Goal: Information Seeking & Learning: Learn about a topic

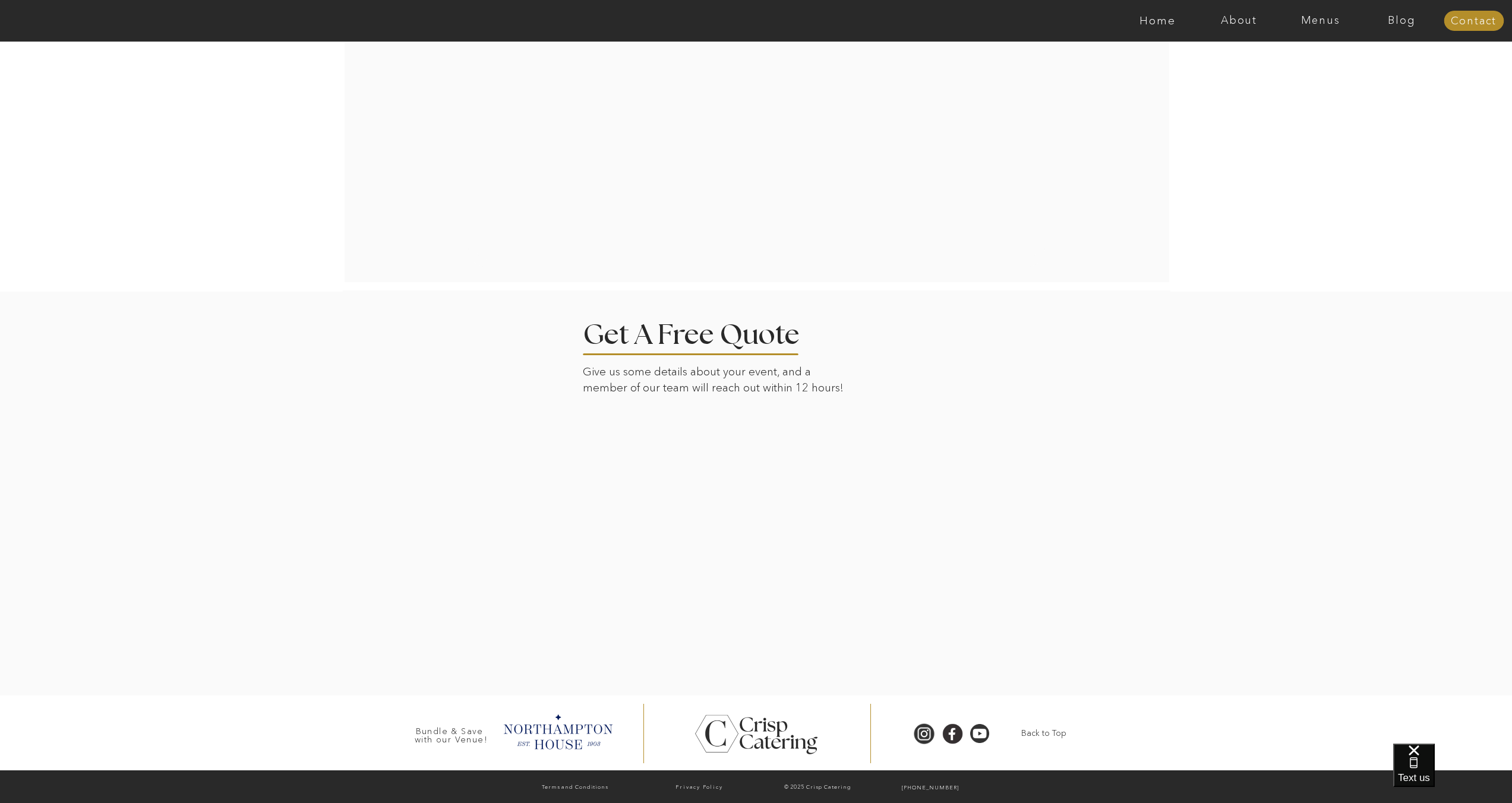
scroll to position [1369, 0]
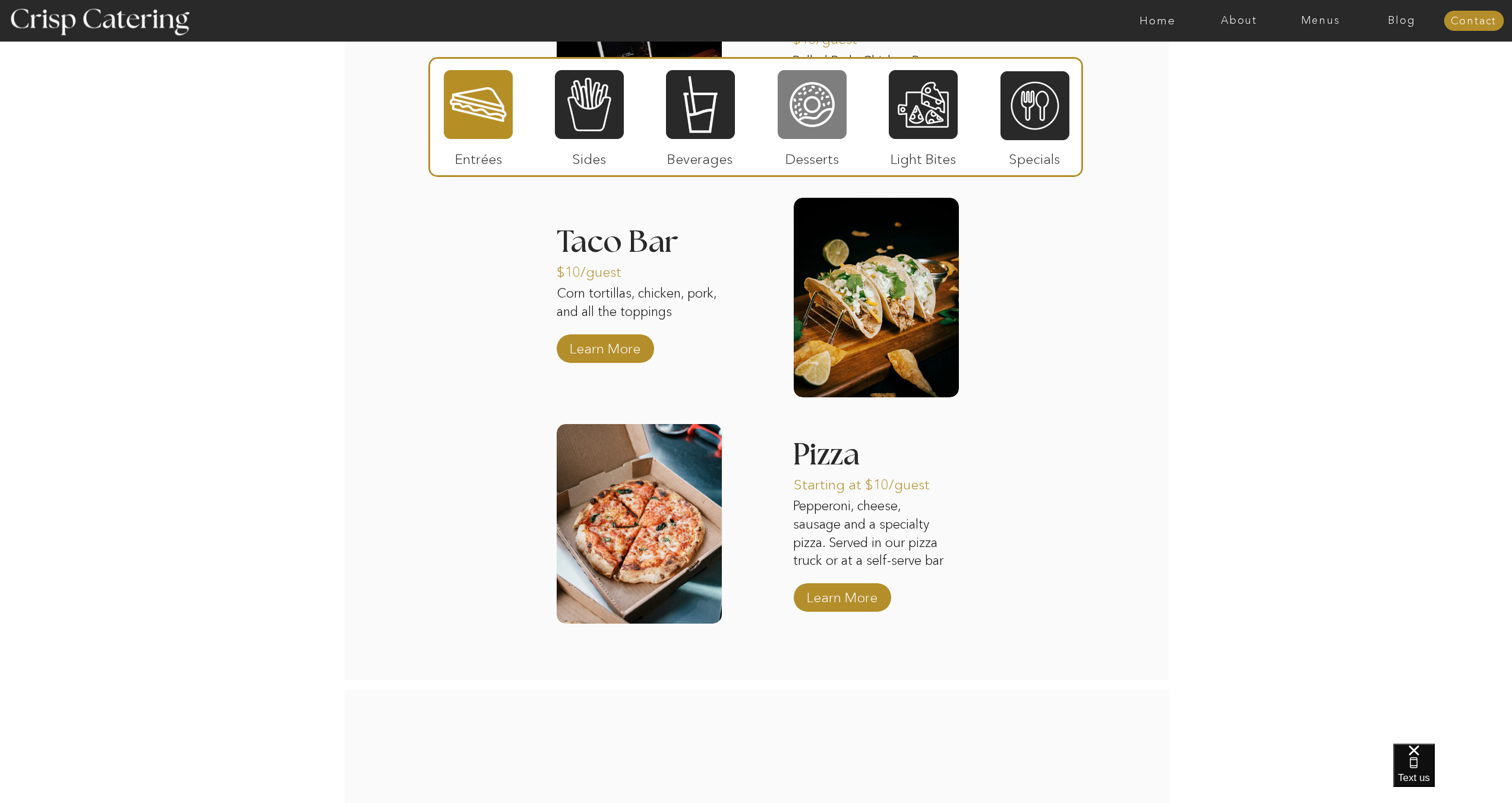
click at [815, 132] on div at bounding box center [812, 104] width 69 height 71
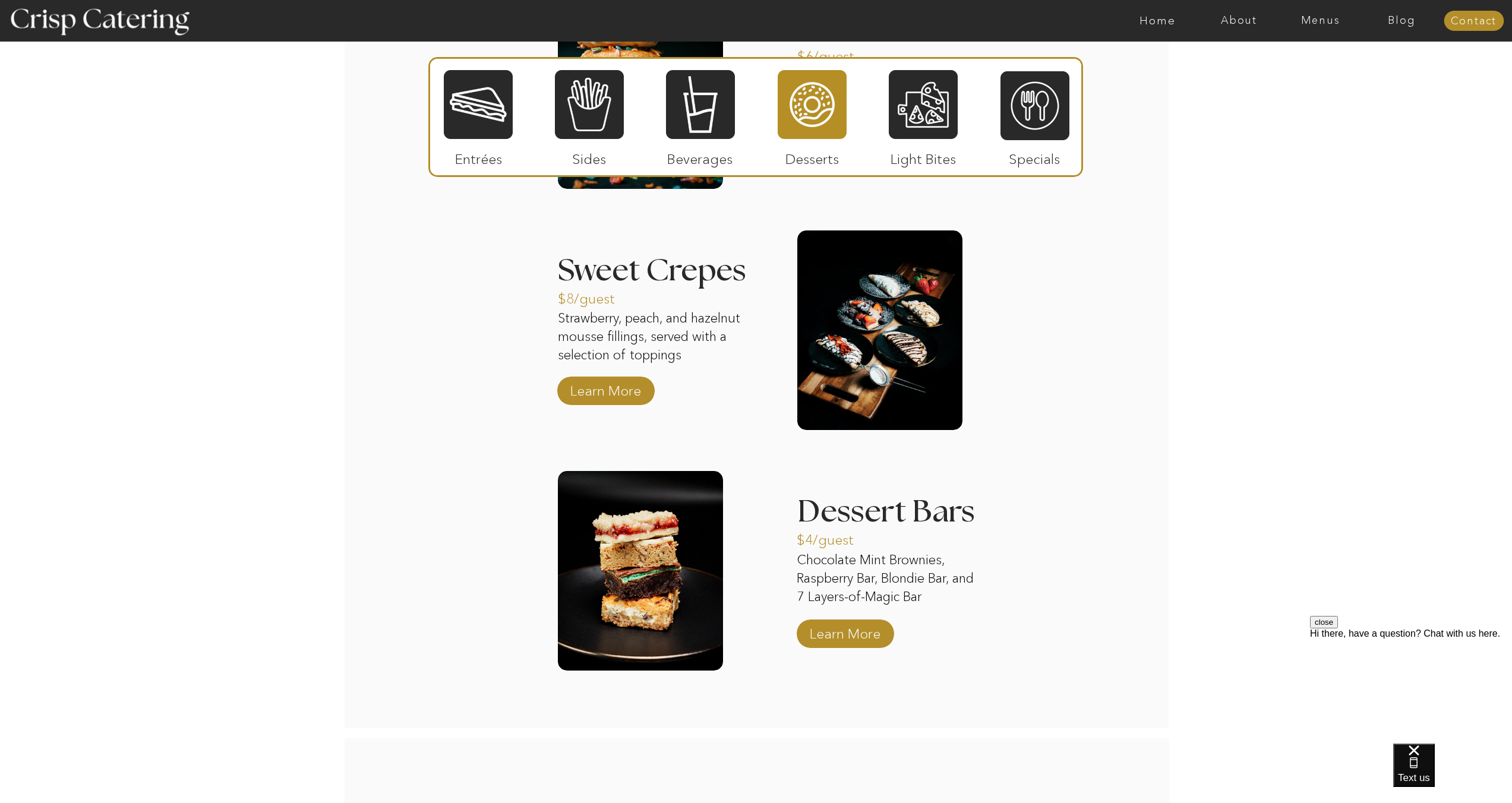
scroll to position [1348, 0]
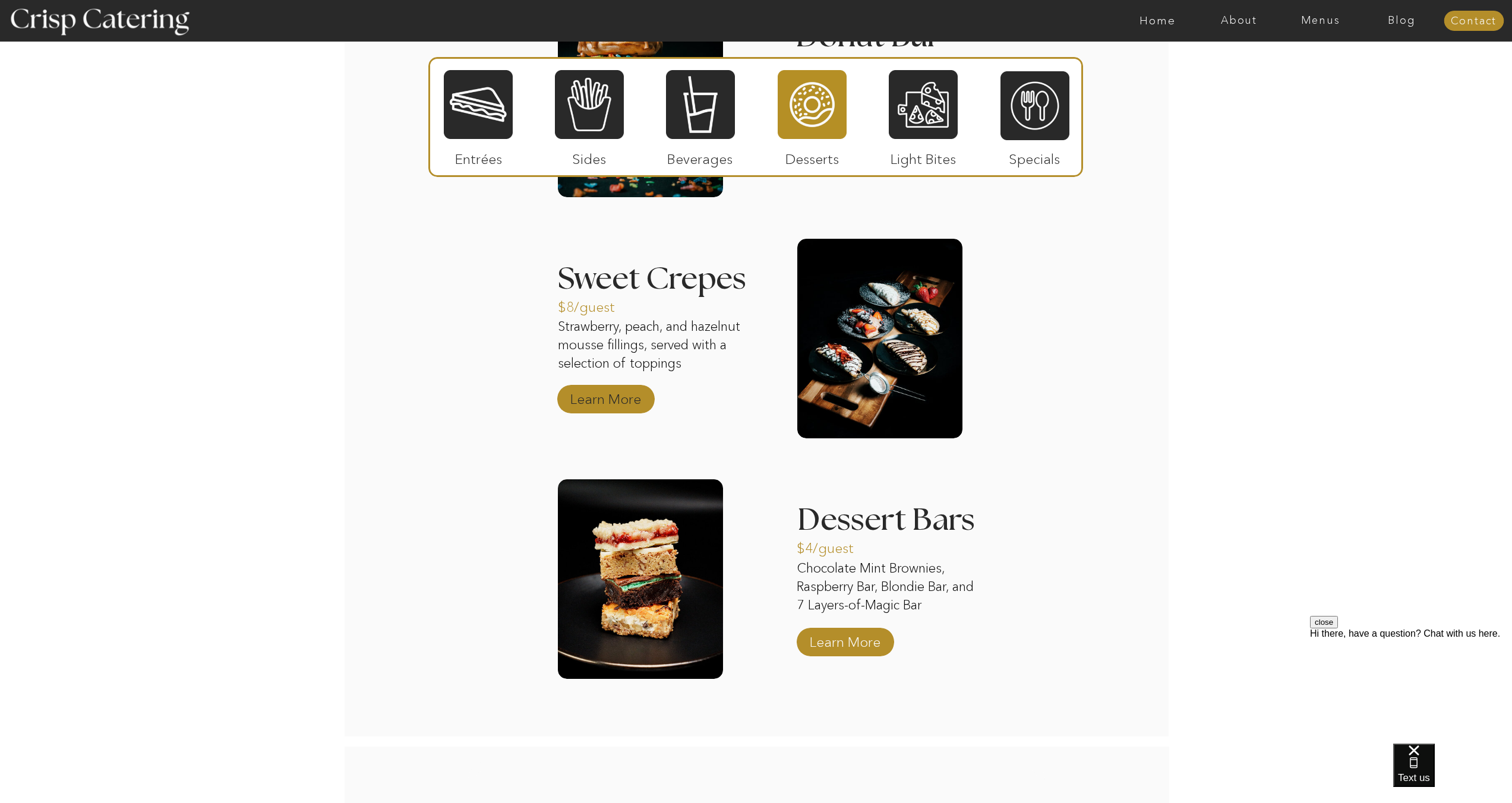
click at [624, 396] on p "Learn More" at bounding box center [606, 396] width 79 height 35
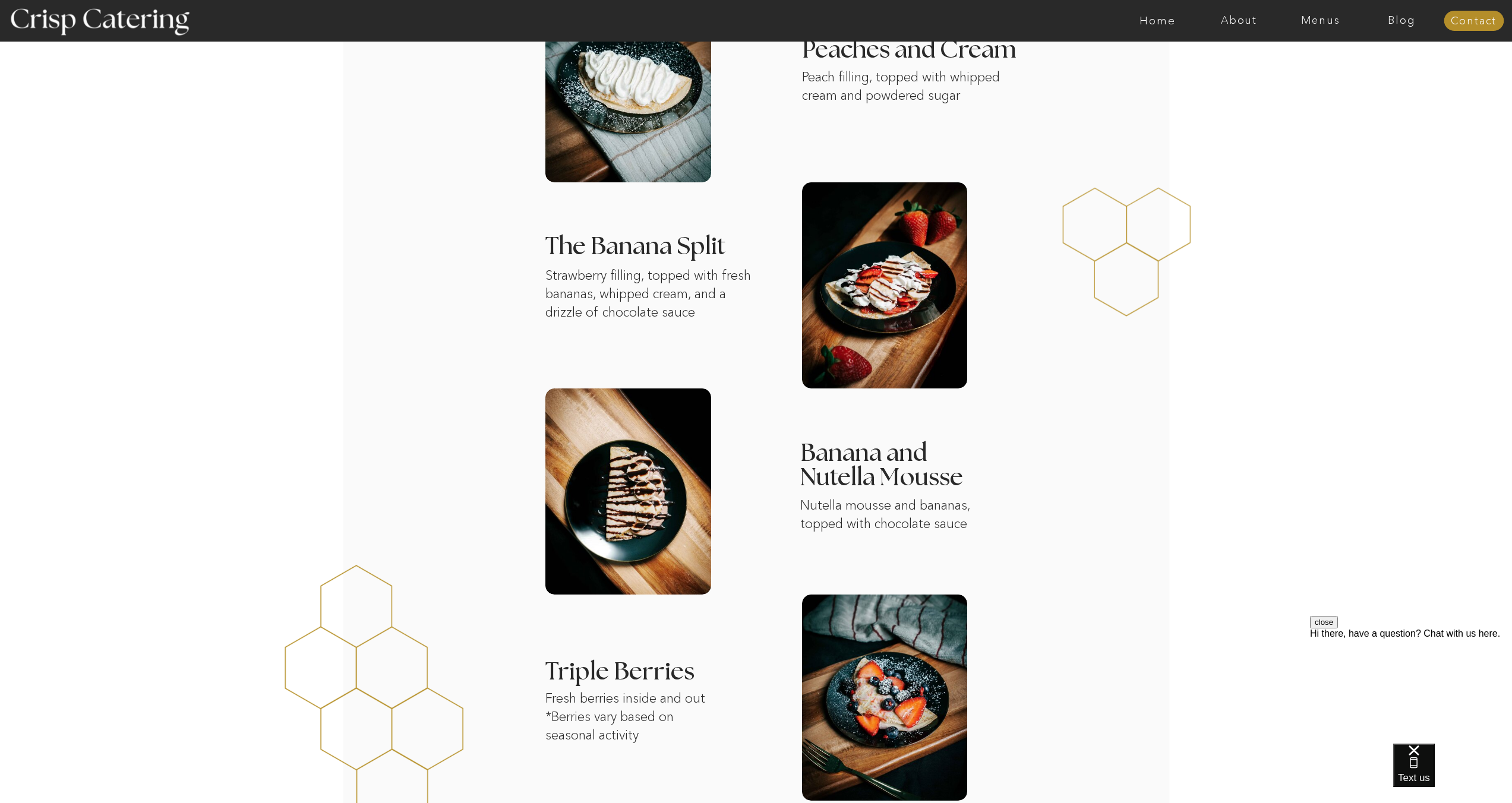
scroll to position [440, 0]
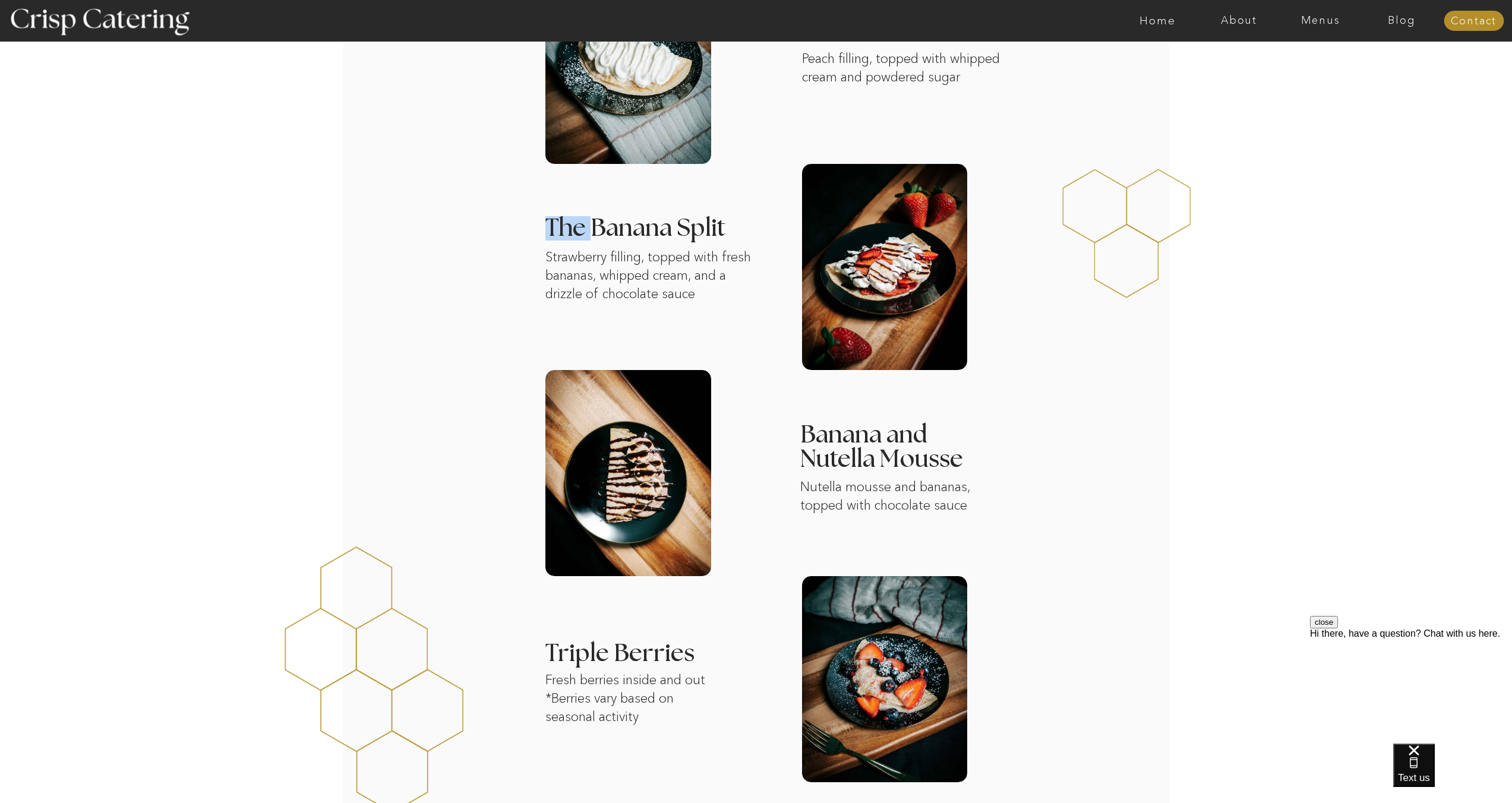
drag, startPoint x: 546, startPoint y: 223, endPoint x: 594, endPoint y: 233, distance: 49.0
click at [594, 233] on h3 "The Banana Split" at bounding box center [734, 231] width 379 height 30
click at [595, 233] on h3 "The Banana Split" at bounding box center [734, 231] width 379 height 30
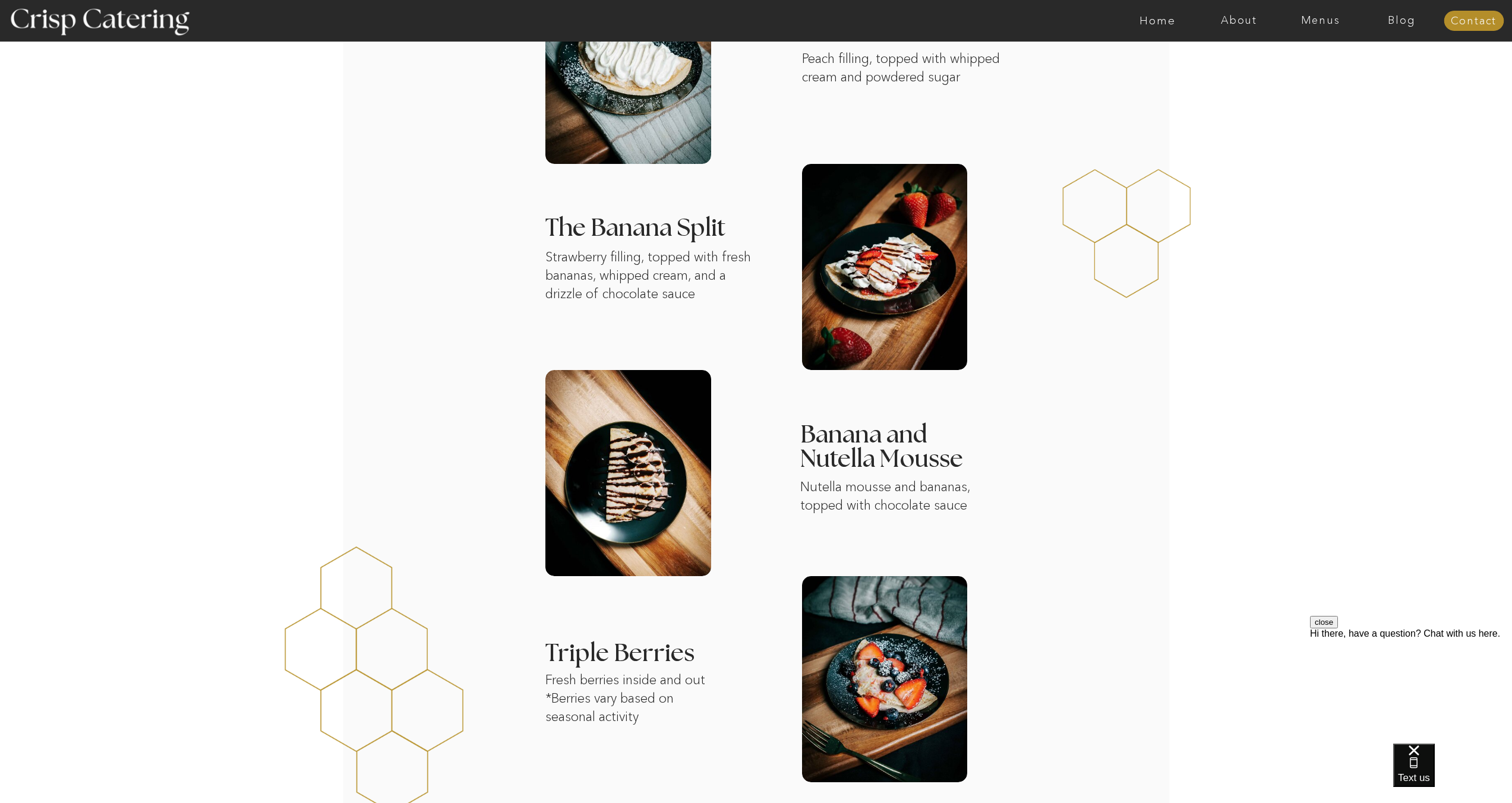
click at [623, 254] on p "Strawberry filling, topped with fresh bananas, whipped cream, and a drizzle of …" at bounding box center [648, 284] width 207 height 72
copy p "Strawberry filling, topped with fresh bananas, whipped cream, and a drizzle of …"
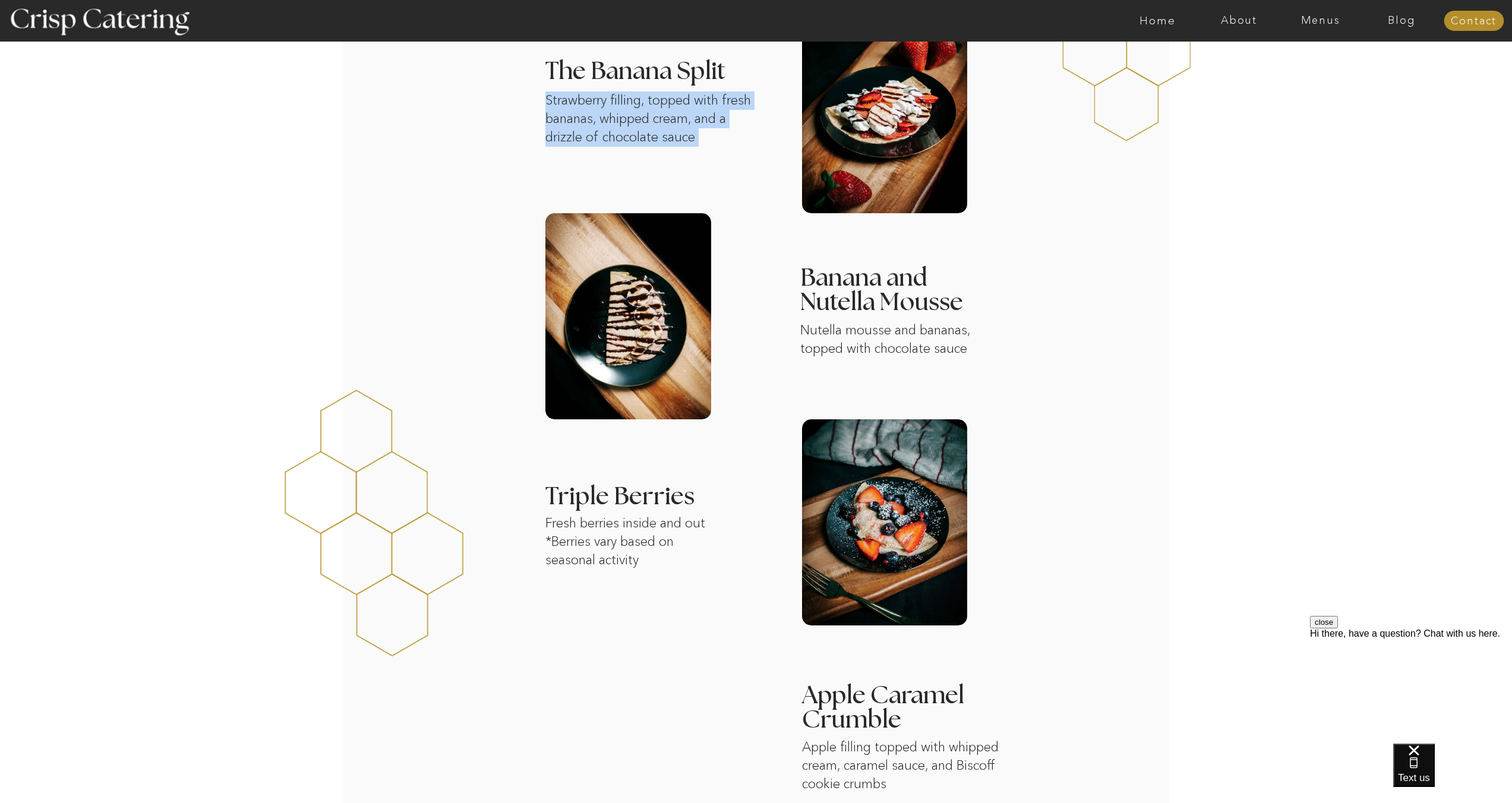
scroll to position [751, 0]
